Goal: Task Accomplishment & Management: Manage account settings

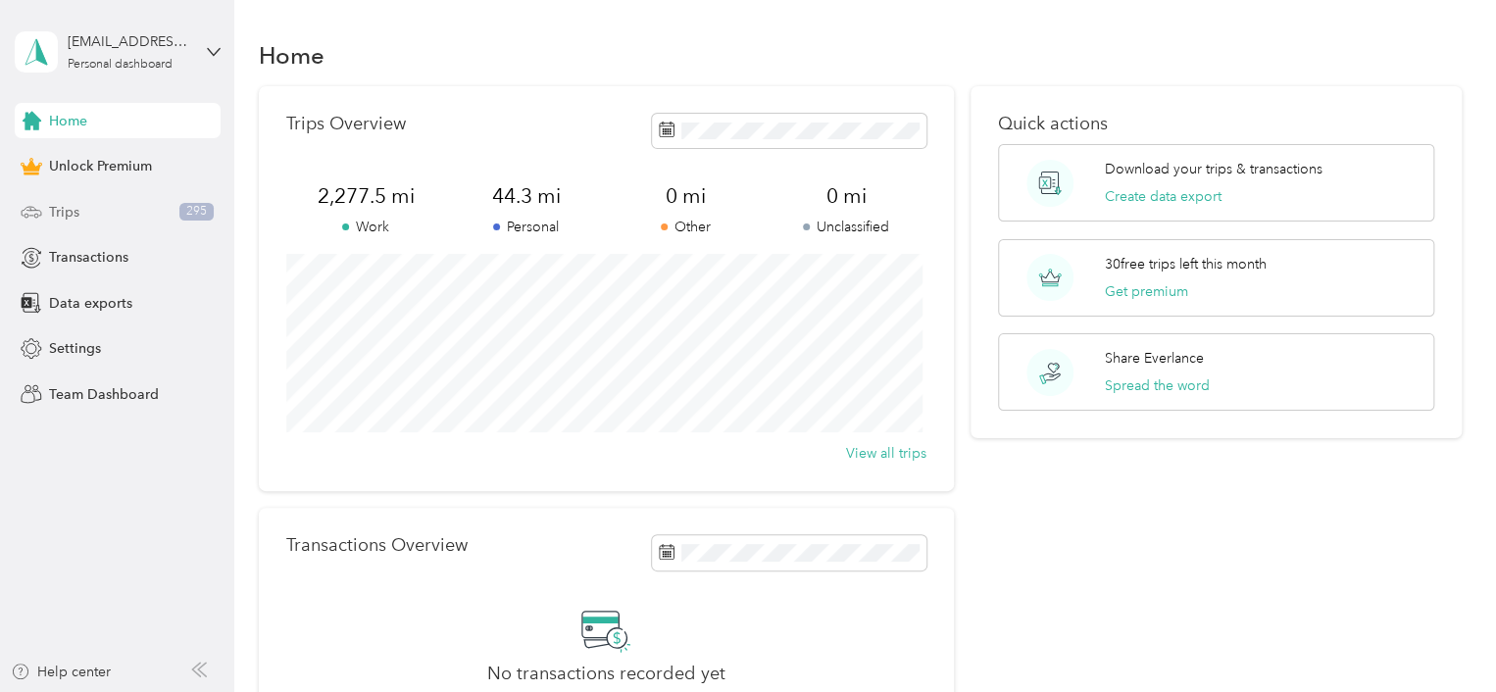
click at [79, 203] on div "Trips 295" at bounding box center [118, 211] width 206 height 35
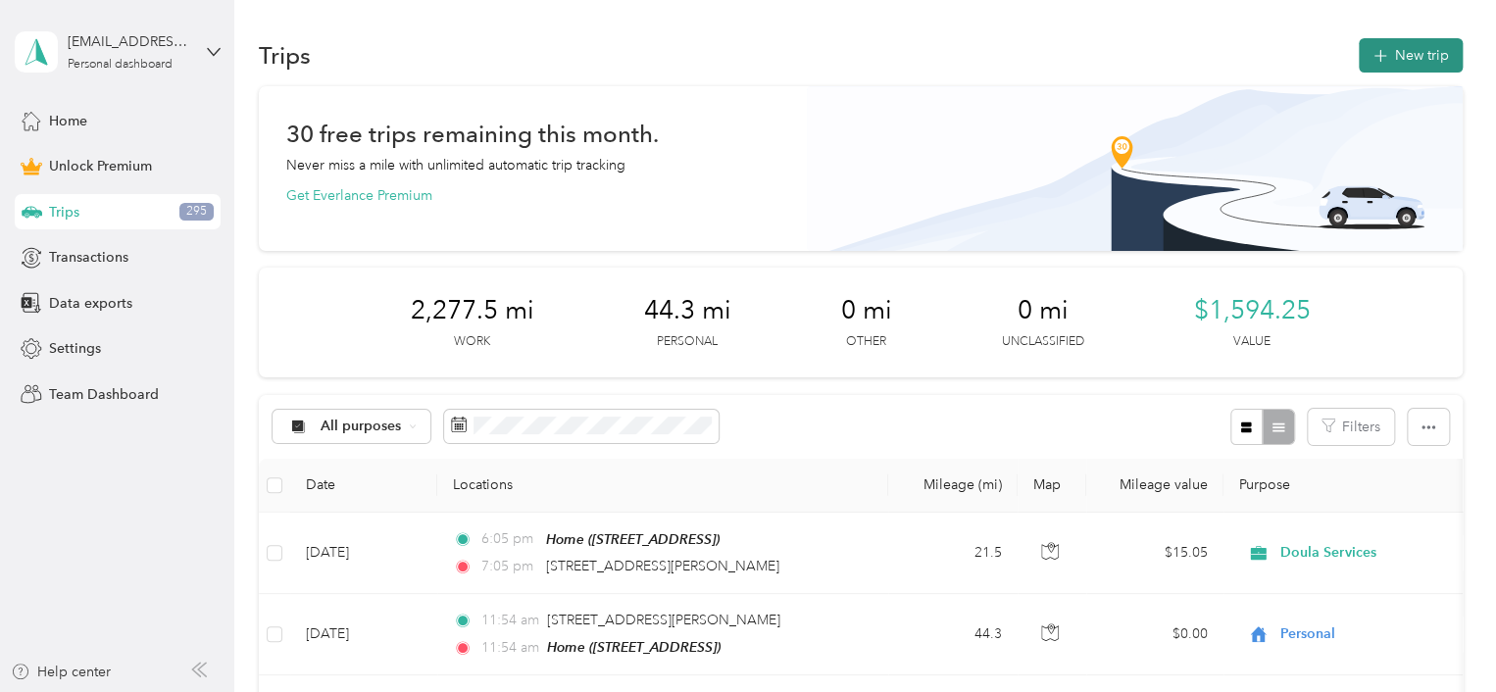
click at [1380, 52] on icon "button" at bounding box center [1380, 56] width 23 height 23
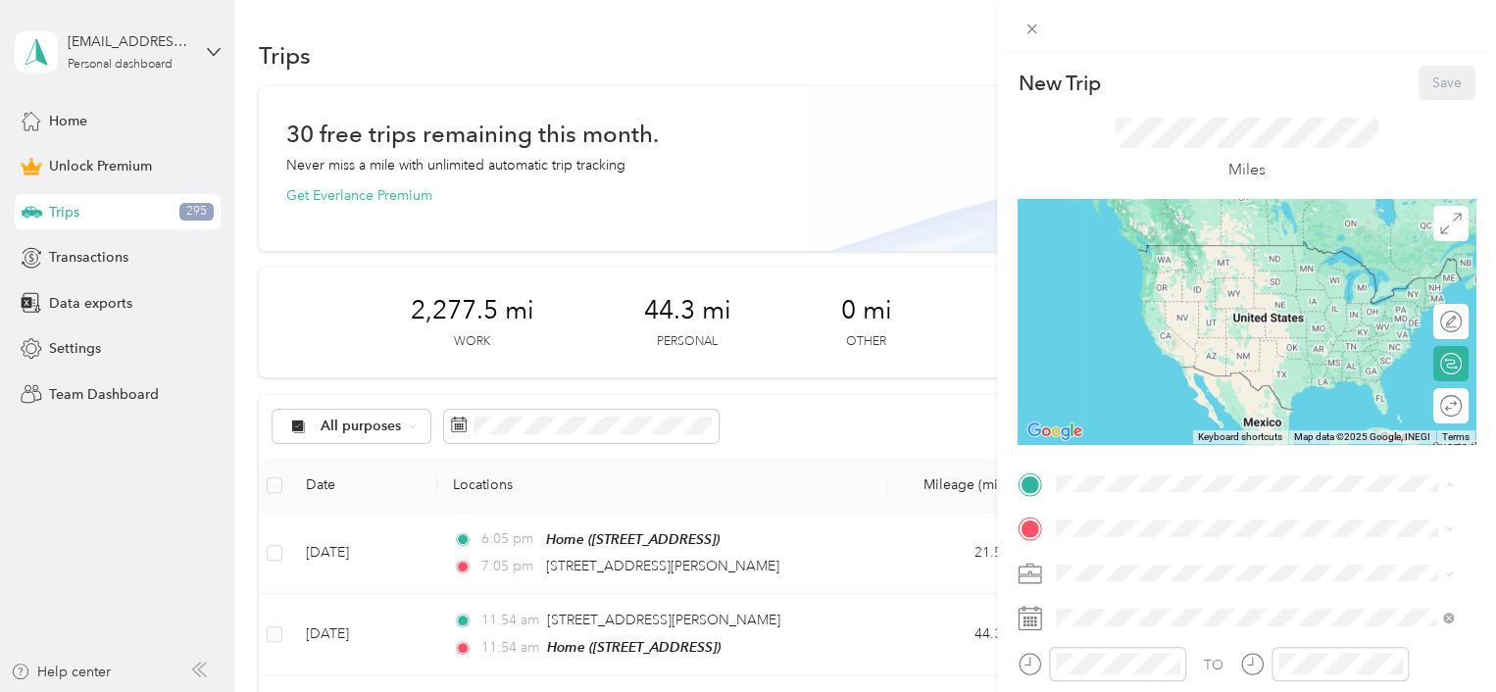
click at [1132, 284] on div "Home [STREET_ADDRESS]" at bounding box center [1155, 263] width 125 height 41
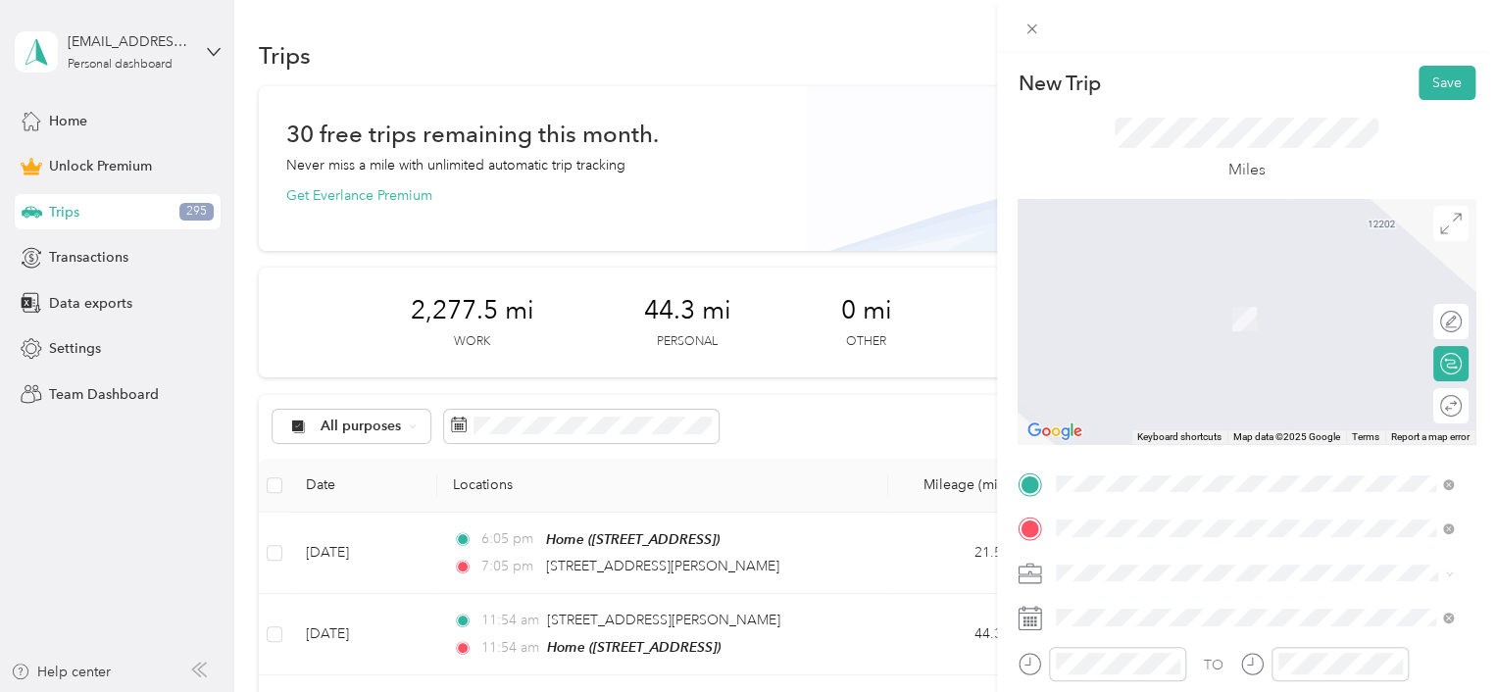
click at [1183, 294] on span "[STREET_ADDRESS][US_STATE]" at bounding box center [1191, 290] width 196 height 18
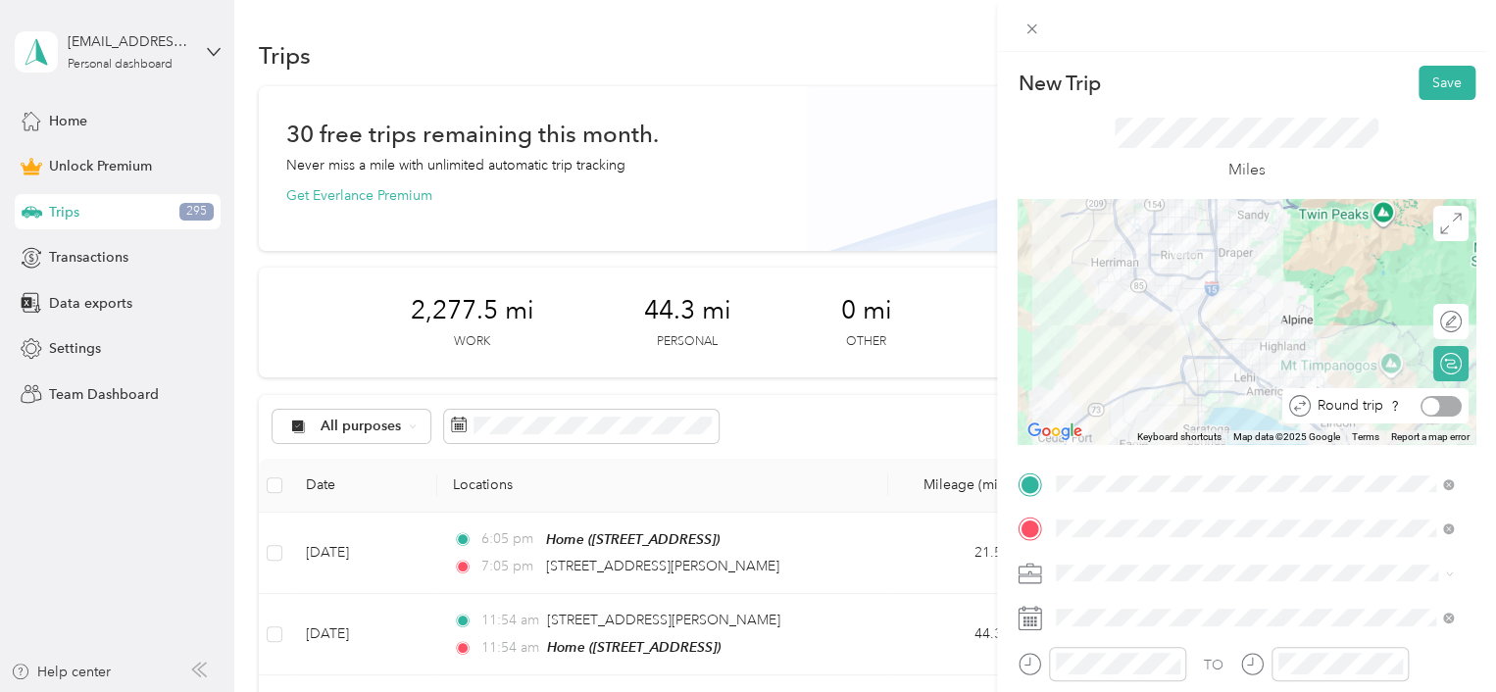
click at [1431, 408] on div at bounding box center [1441, 406] width 41 height 21
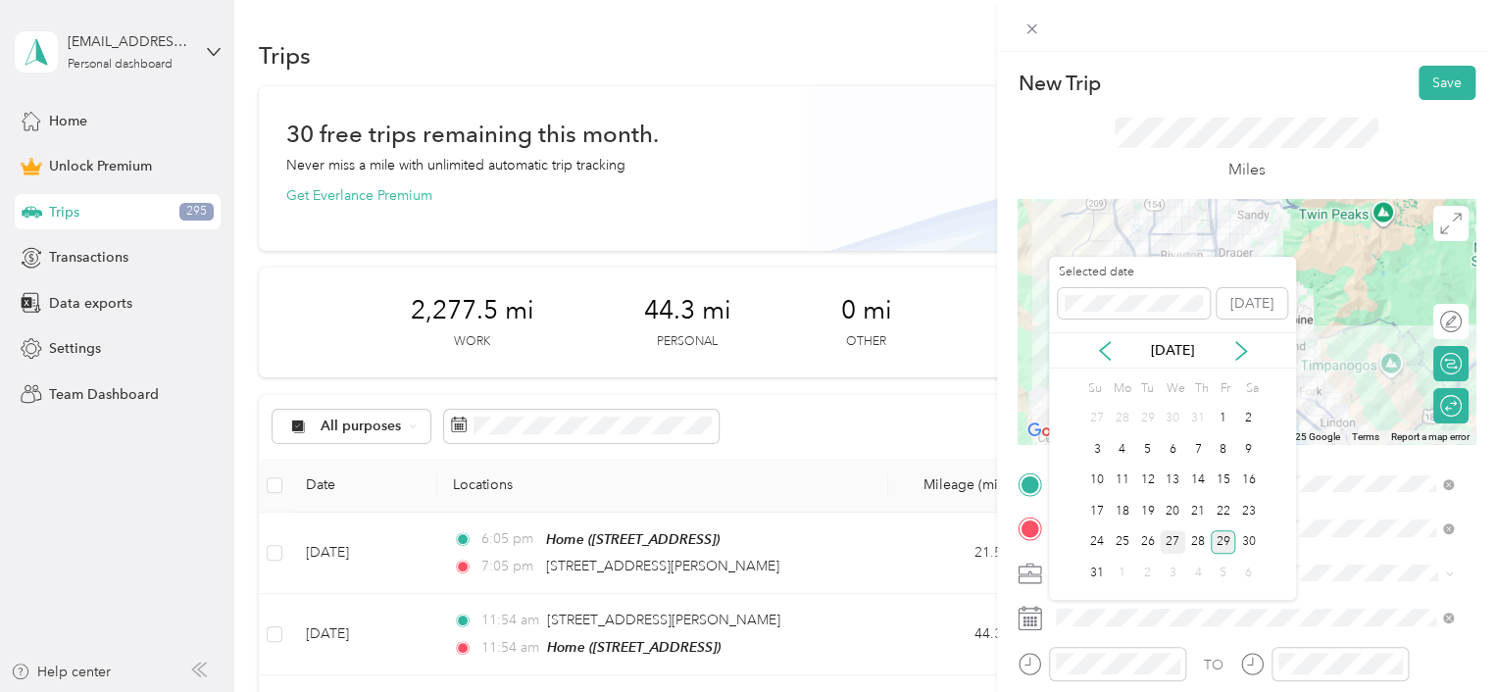
click at [1169, 543] on div "27" at bounding box center [1172, 542] width 25 height 25
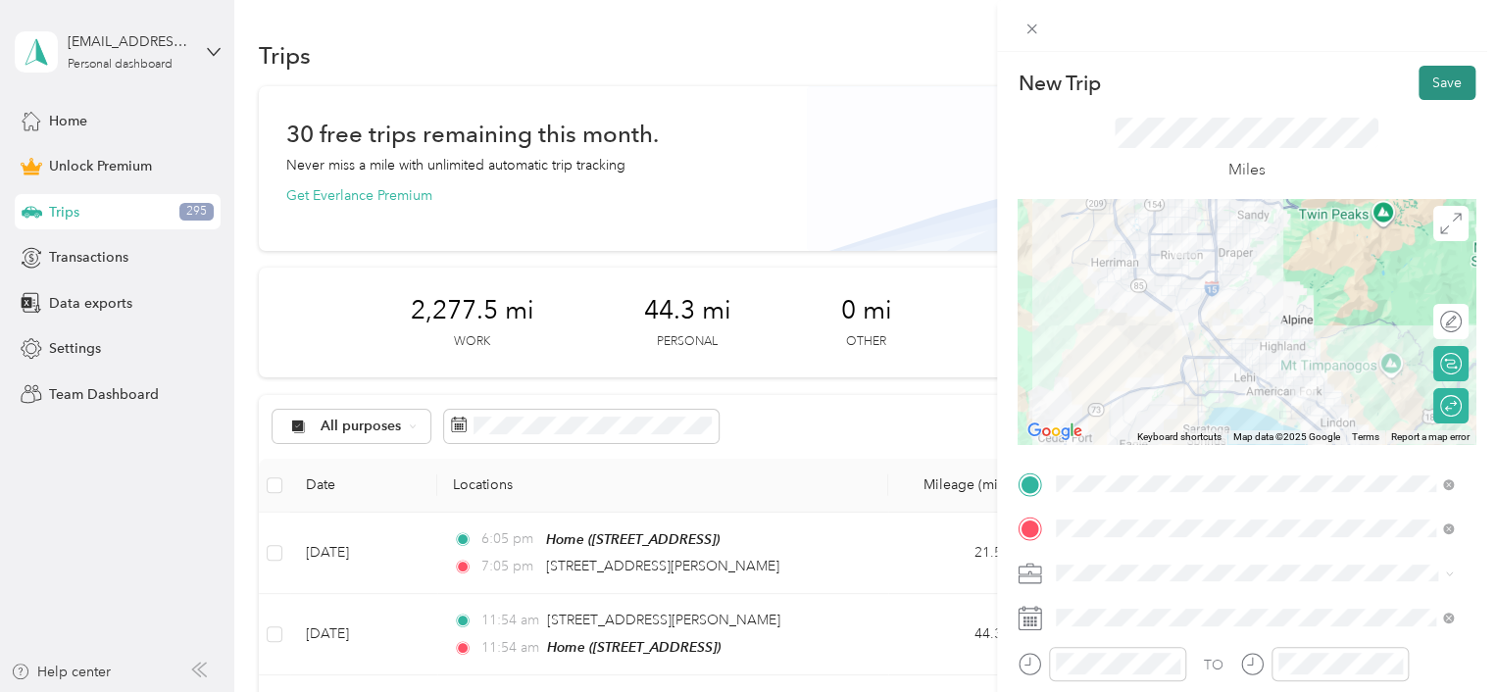
click at [1436, 77] on button "Save" at bounding box center [1447, 83] width 57 height 34
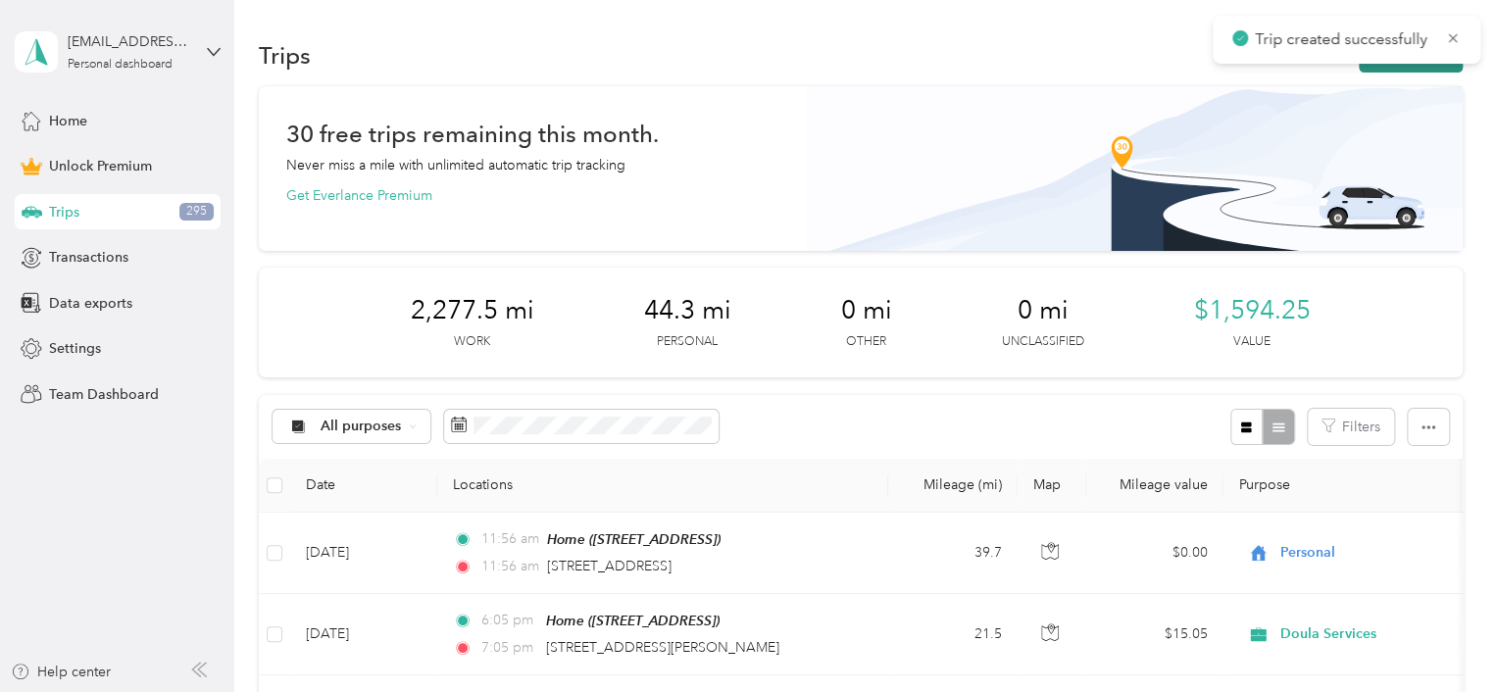
click at [1407, 64] on button "New trip" at bounding box center [1411, 55] width 104 height 34
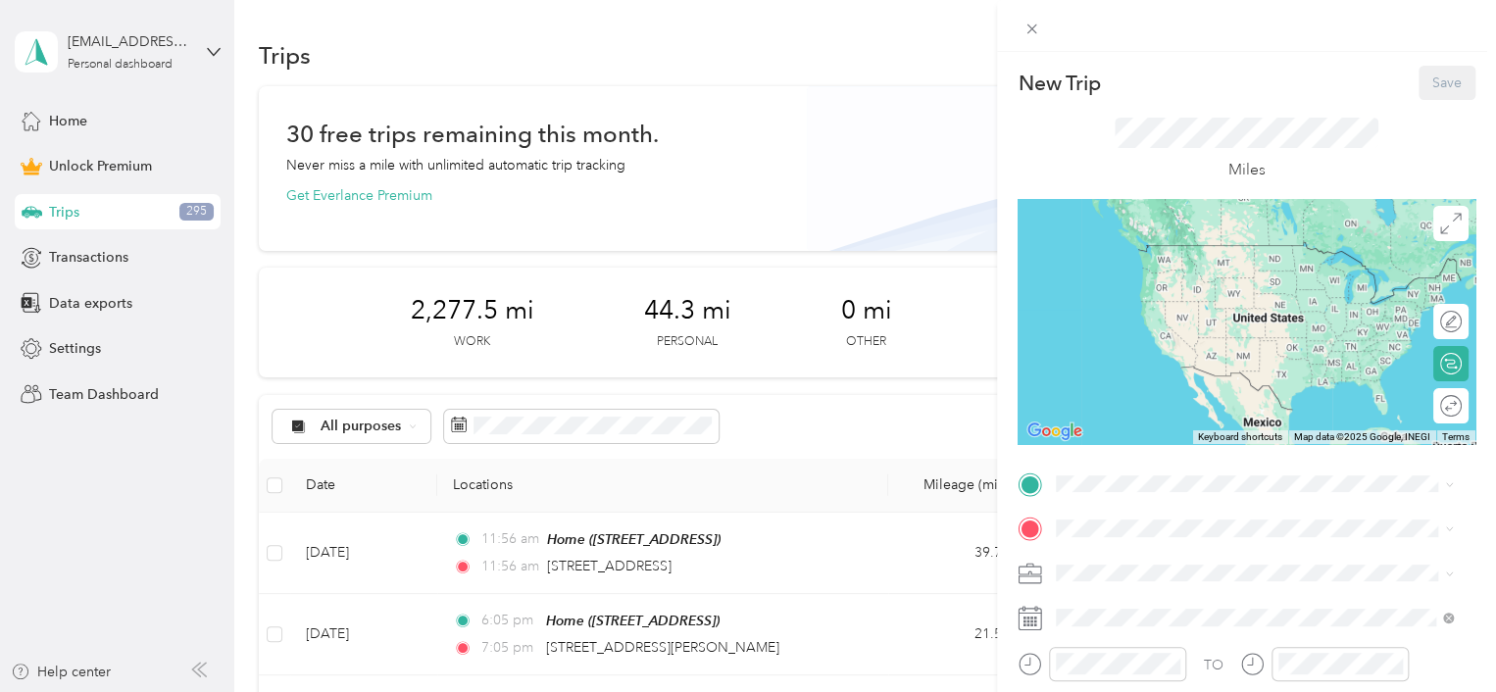
click at [1147, 270] on span "[STREET_ADDRESS]" at bounding box center [1155, 274] width 125 height 17
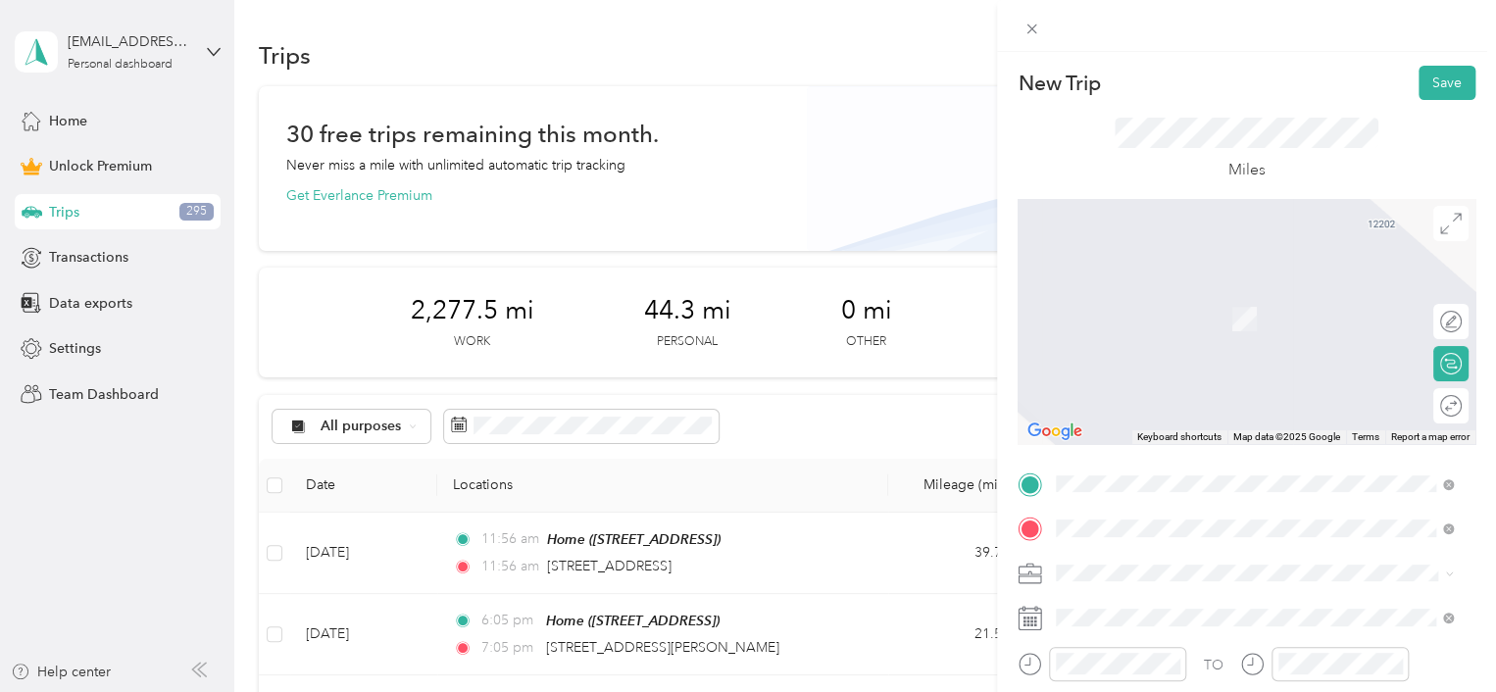
click at [1154, 291] on span "[STREET_ADDRESS][US_STATE]" at bounding box center [1191, 290] width 196 height 18
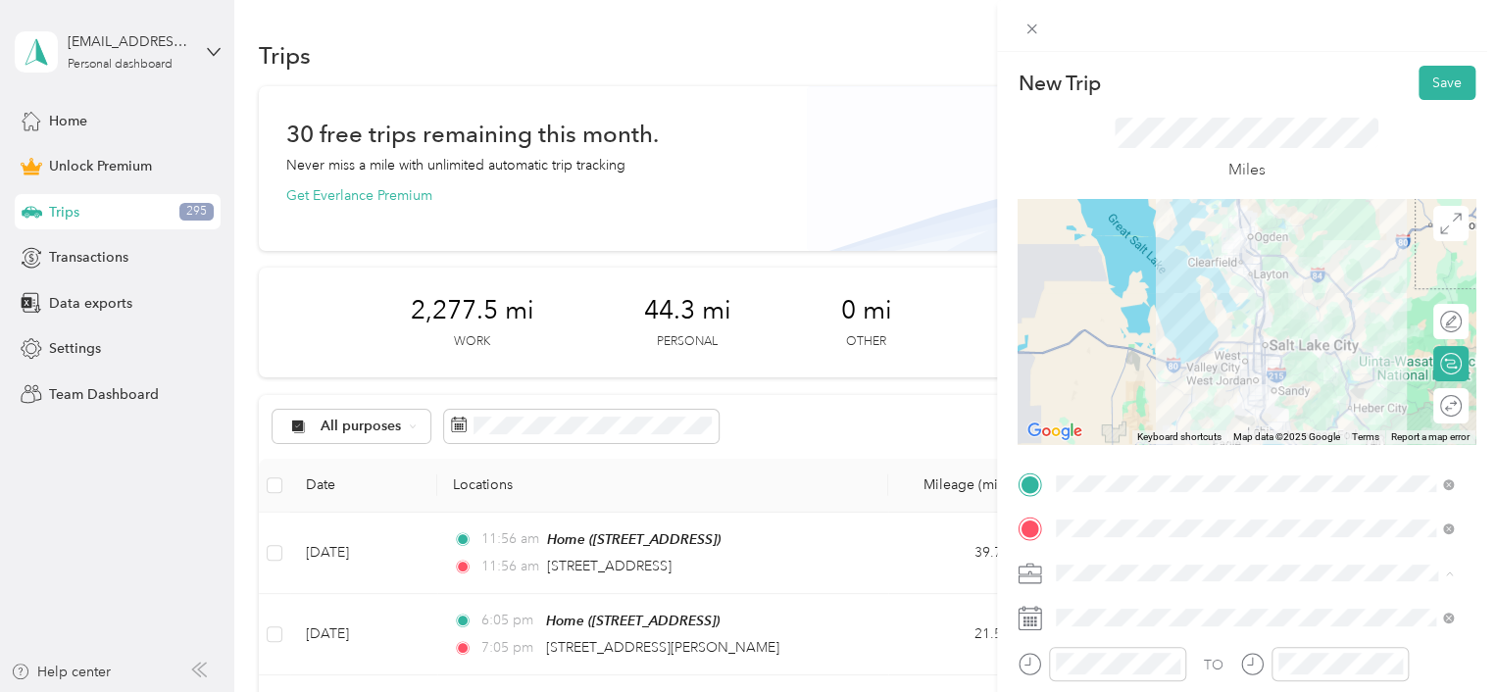
click at [1115, 375] on li "Doula Services" at bounding box center [1254, 367] width 411 height 34
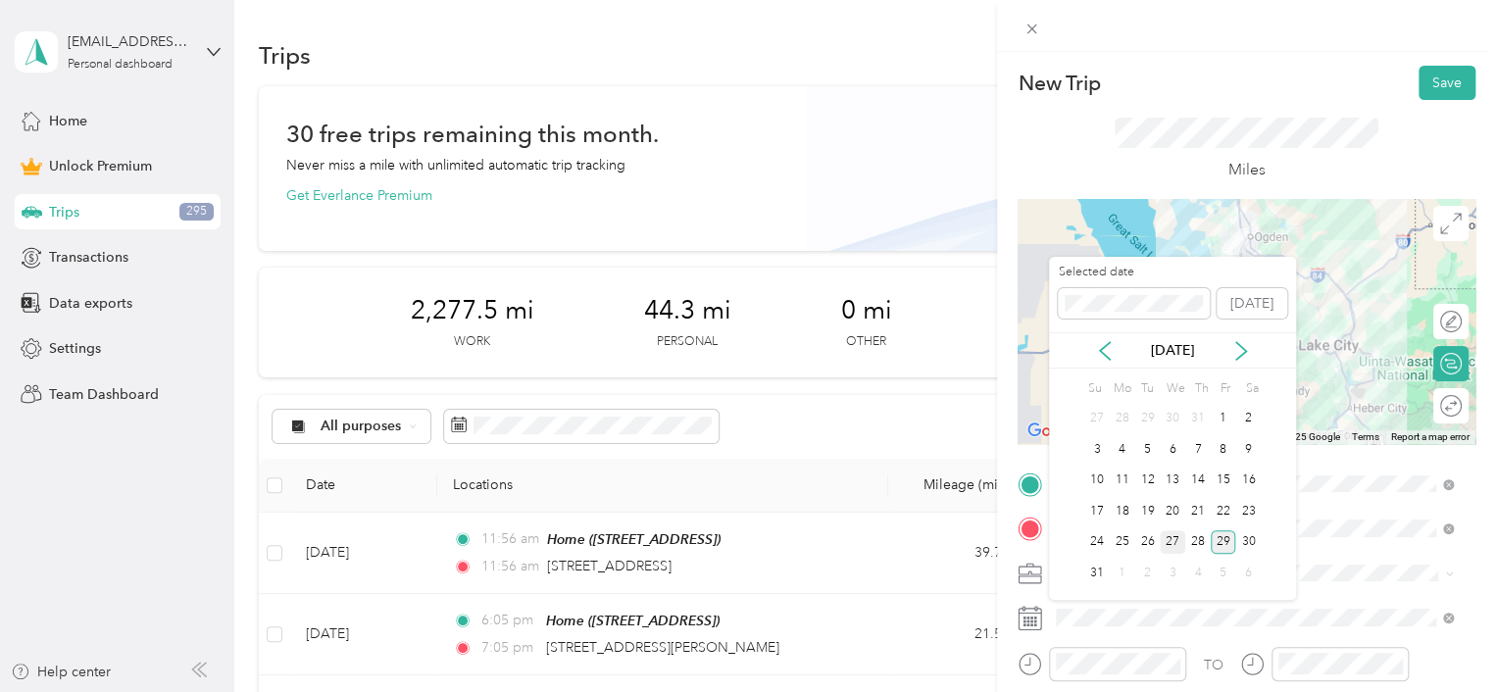
click at [1165, 541] on div "27" at bounding box center [1172, 542] width 25 height 25
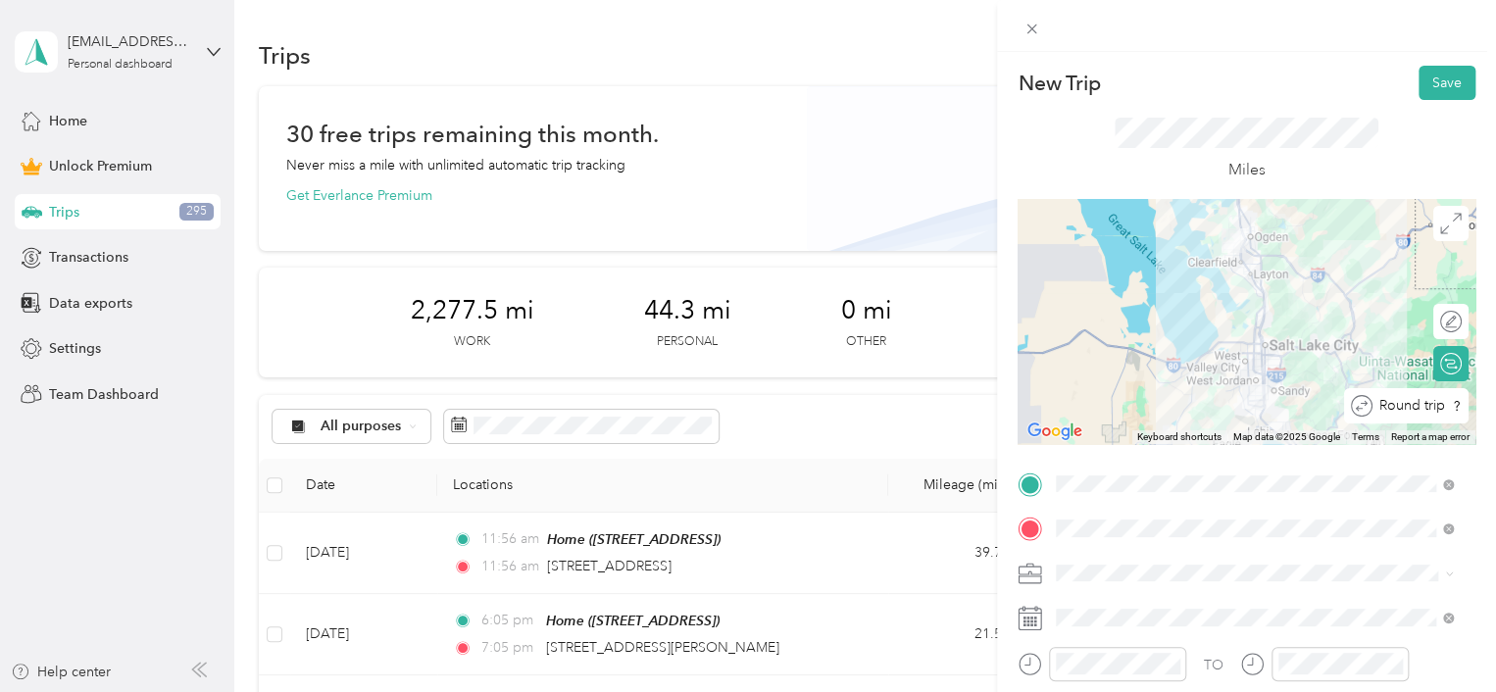
click at [1482, 410] on div at bounding box center [1482, 406] width 0 height 21
click at [1431, 83] on button "Save" at bounding box center [1447, 83] width 57 height 34
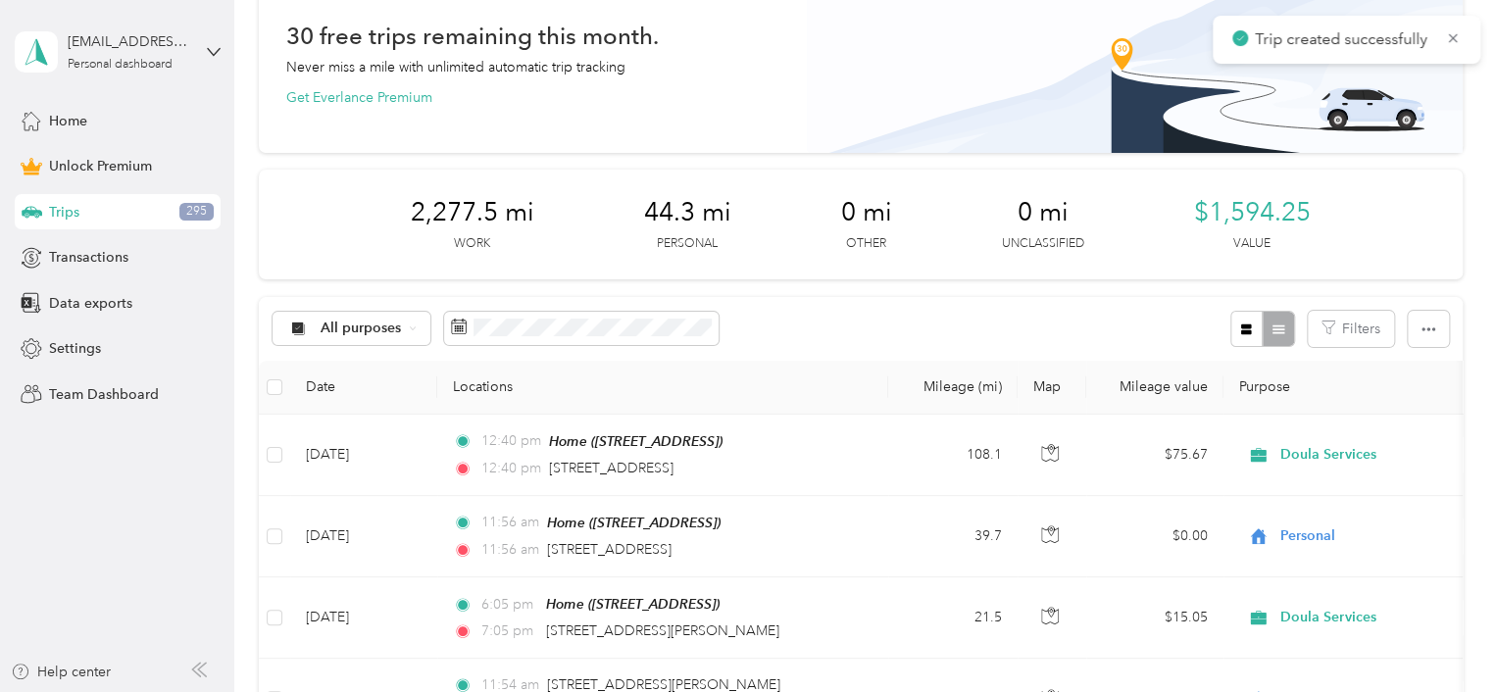
scroll to position [196, 0]
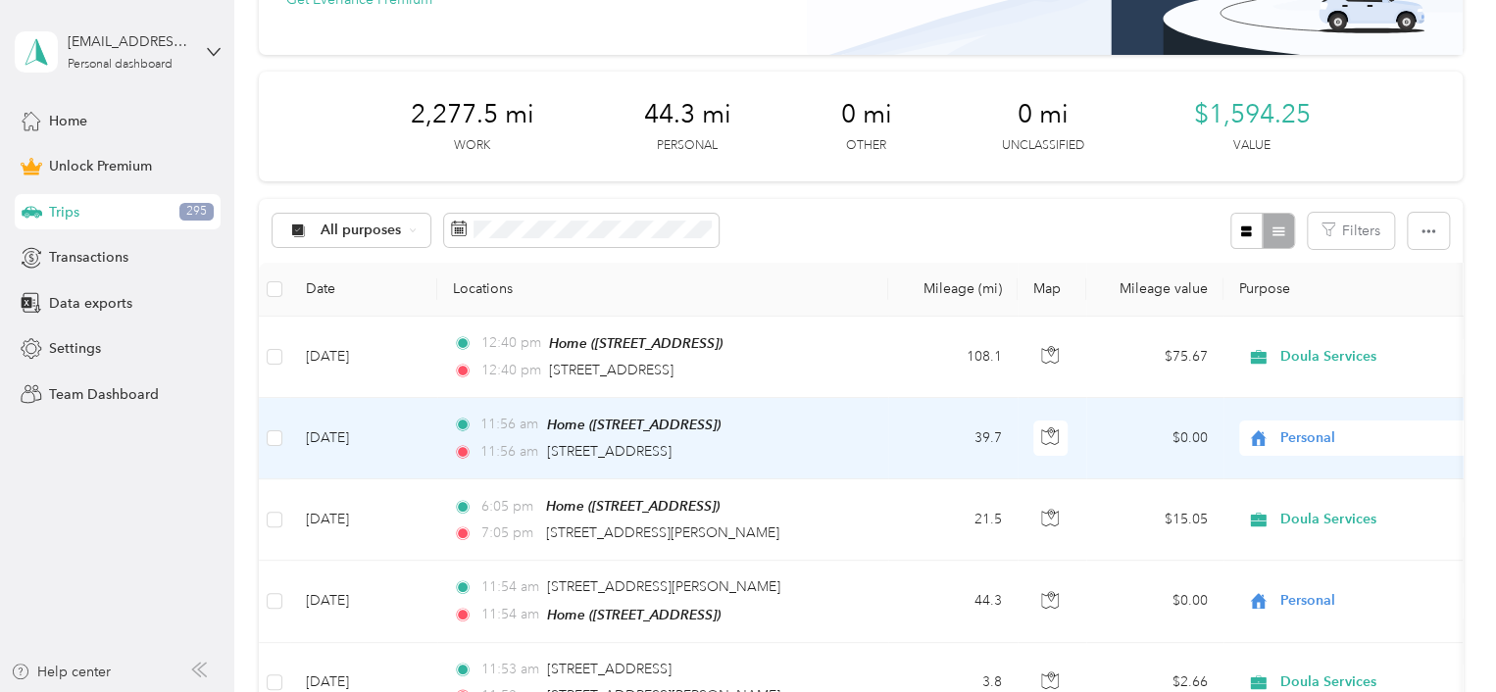
click at [1294, 434] on span "Personal" at bounding box center [1369, 438] width 179 height 22
click at [1294, 229] on span "Doula Services" at bounding box center [1377, 227] width 181 height 21
